Goal: Navigation & Orientation: Find specific page/section

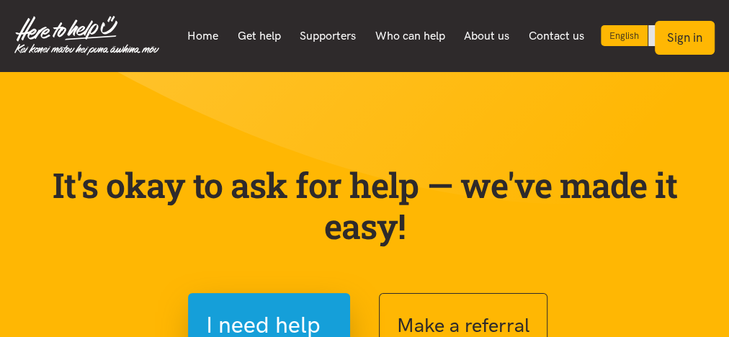
click at [675, 44] on button "Sign in" at bounding box center [685, 38] width 60 height 34
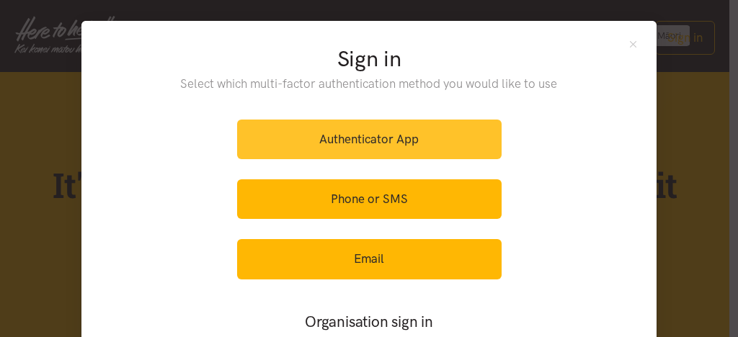
click at [393, 148] on link "Authenticator App" at bounding box center [369, 140] width 264 height 40
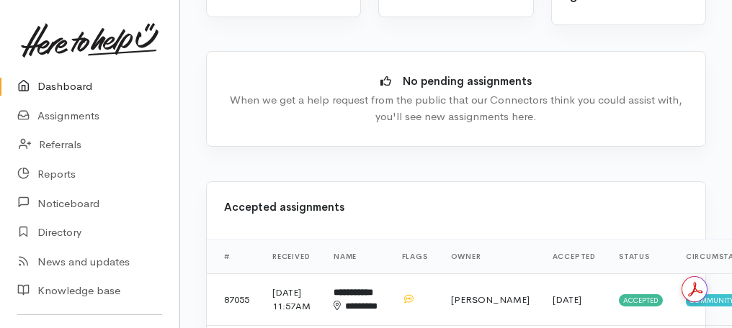
scroll to position [461, 0]
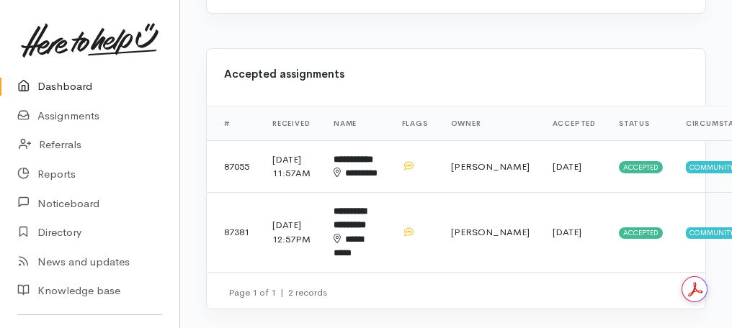
click at [72, 87] on link "Dashboard" at bounding box center [89, 87] width 179 height 30
